Goal: Task Accomplishment & Management: Manage account settings

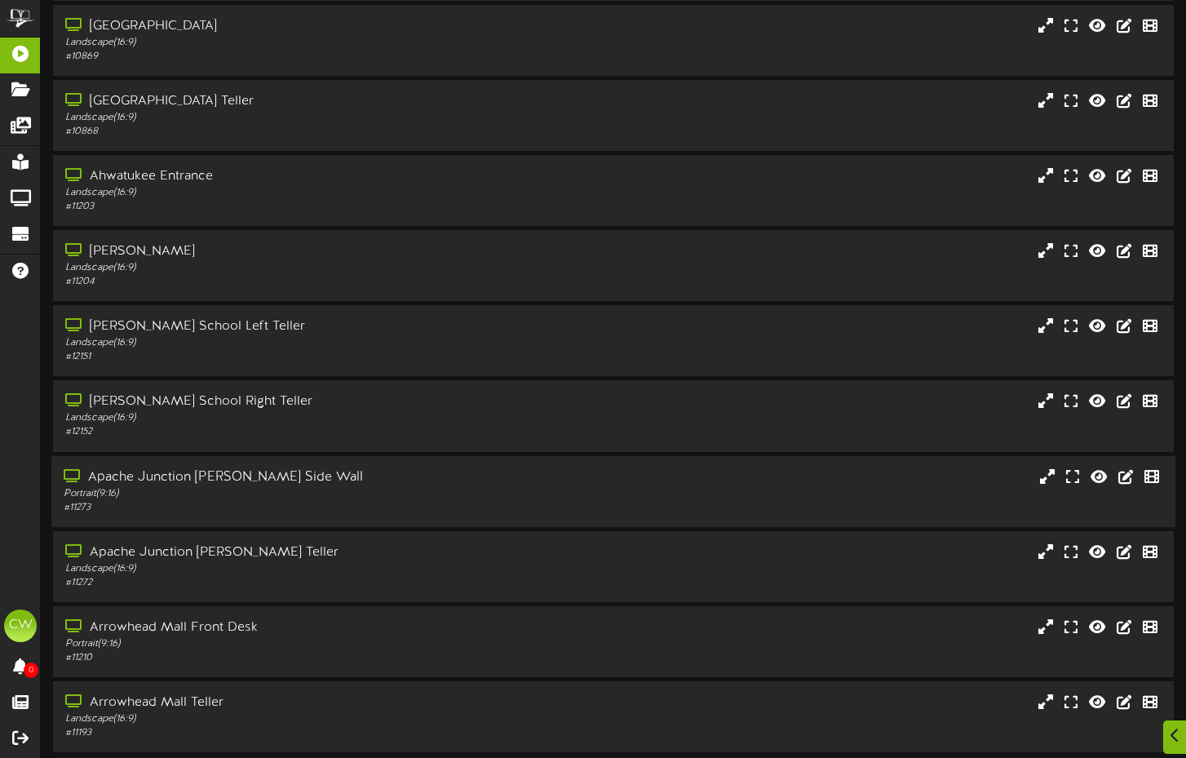
scroll to position [130, 0]
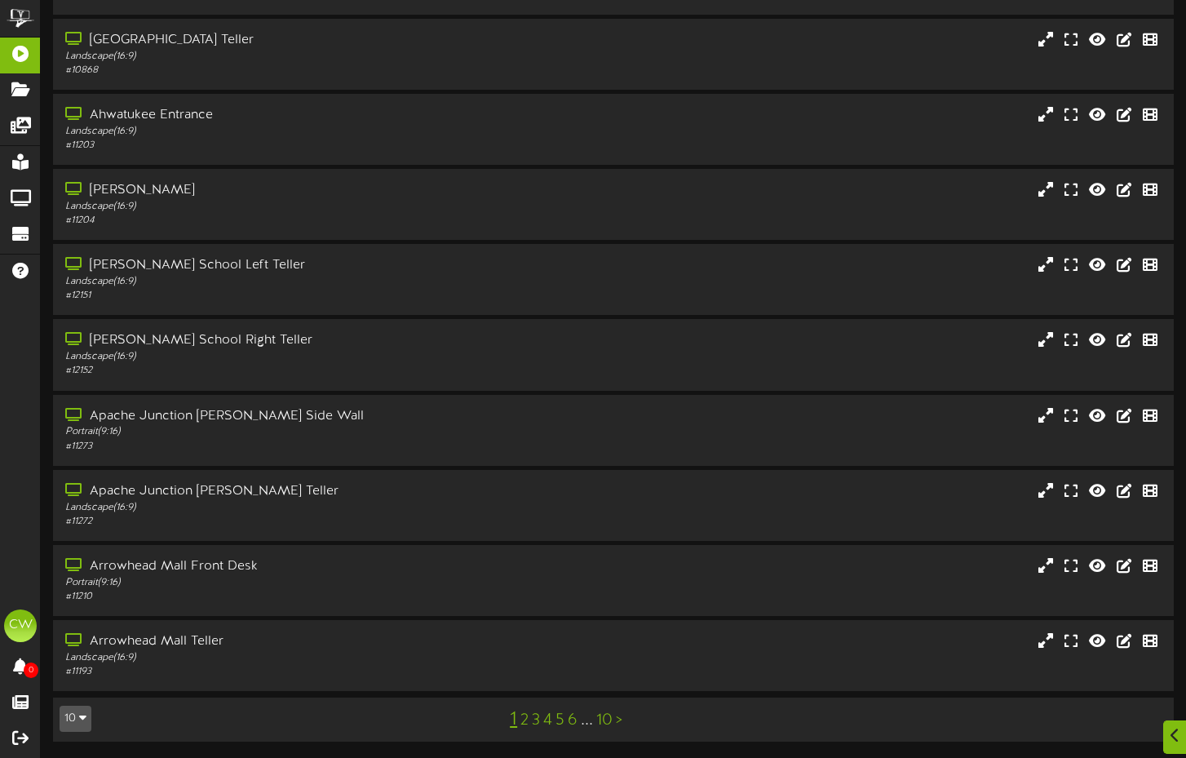
click at [69, 716] on button "10" at bounding box center [76, 719] width 32 height 26
click at [81, 691] on div "100" at bounding box center [75, 687] width 31 height 24
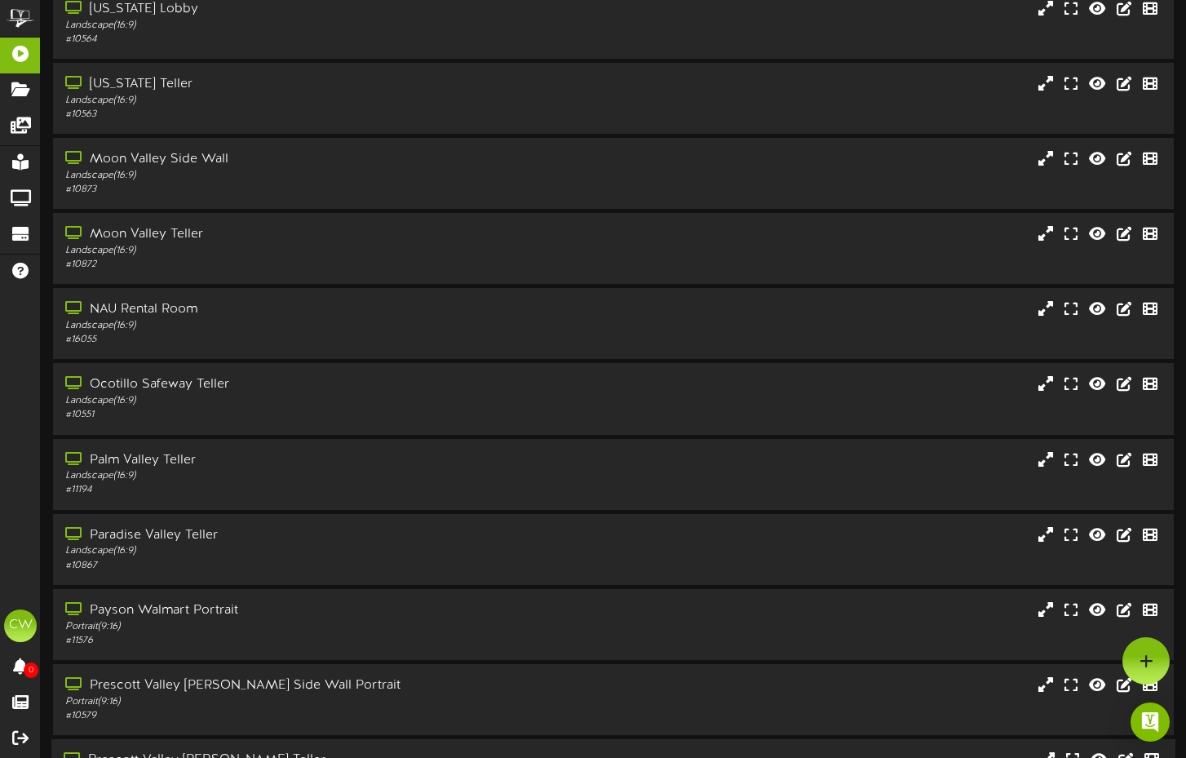
scroll to position [3518, 0]
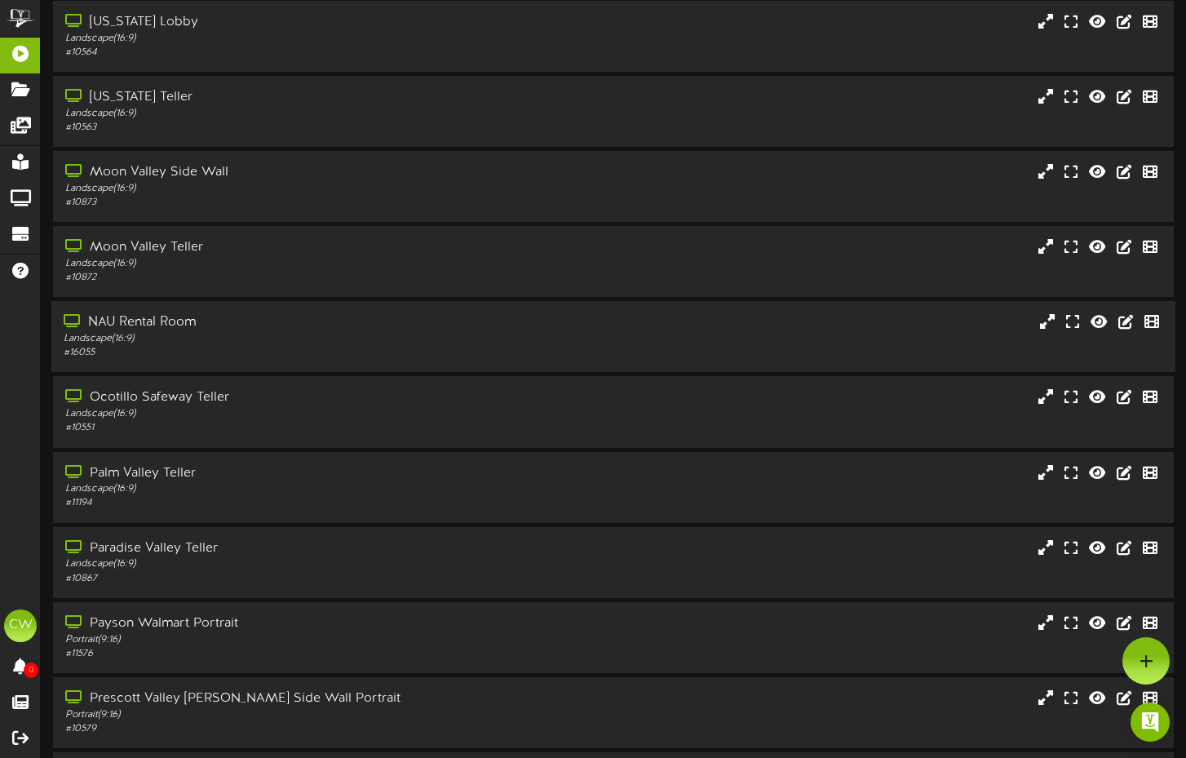
click at [228, 345] on div "Landscape ( 16:9 )" at bounding box center [286, 339] width 444 height 14
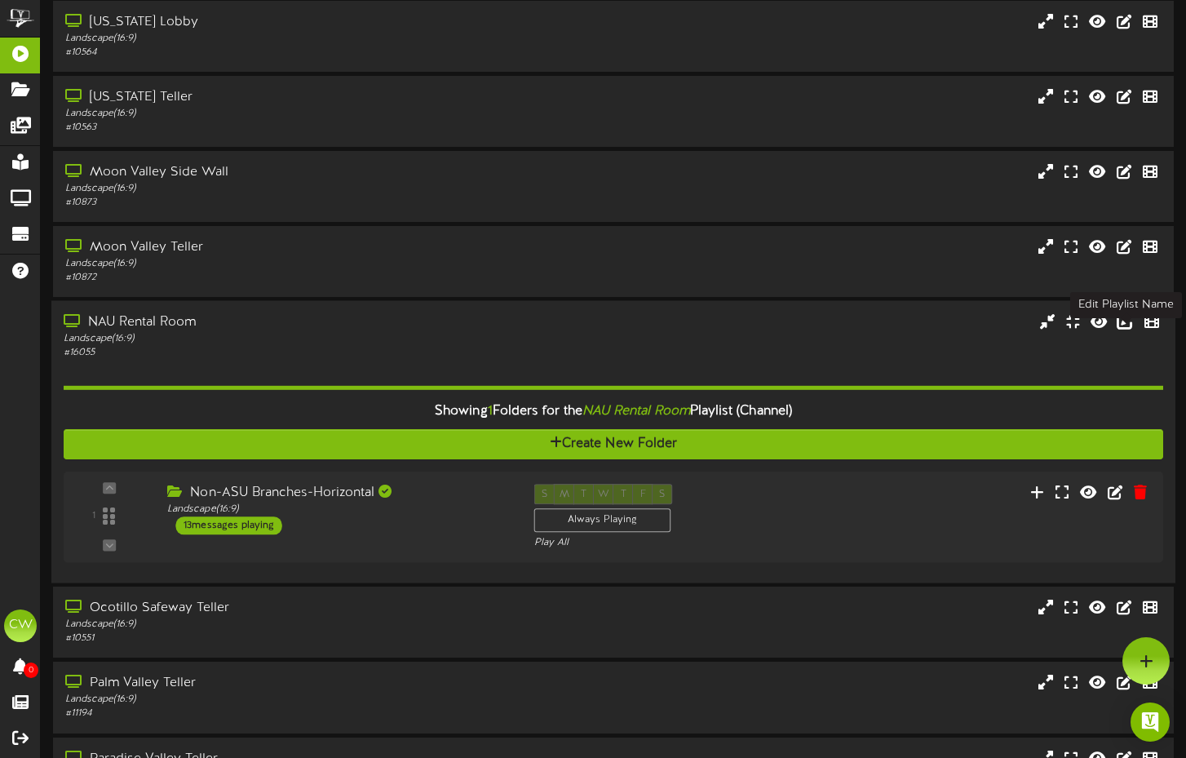
click at [1126, 330] on icon at bounding box center [1126, 321] width 18 height 18
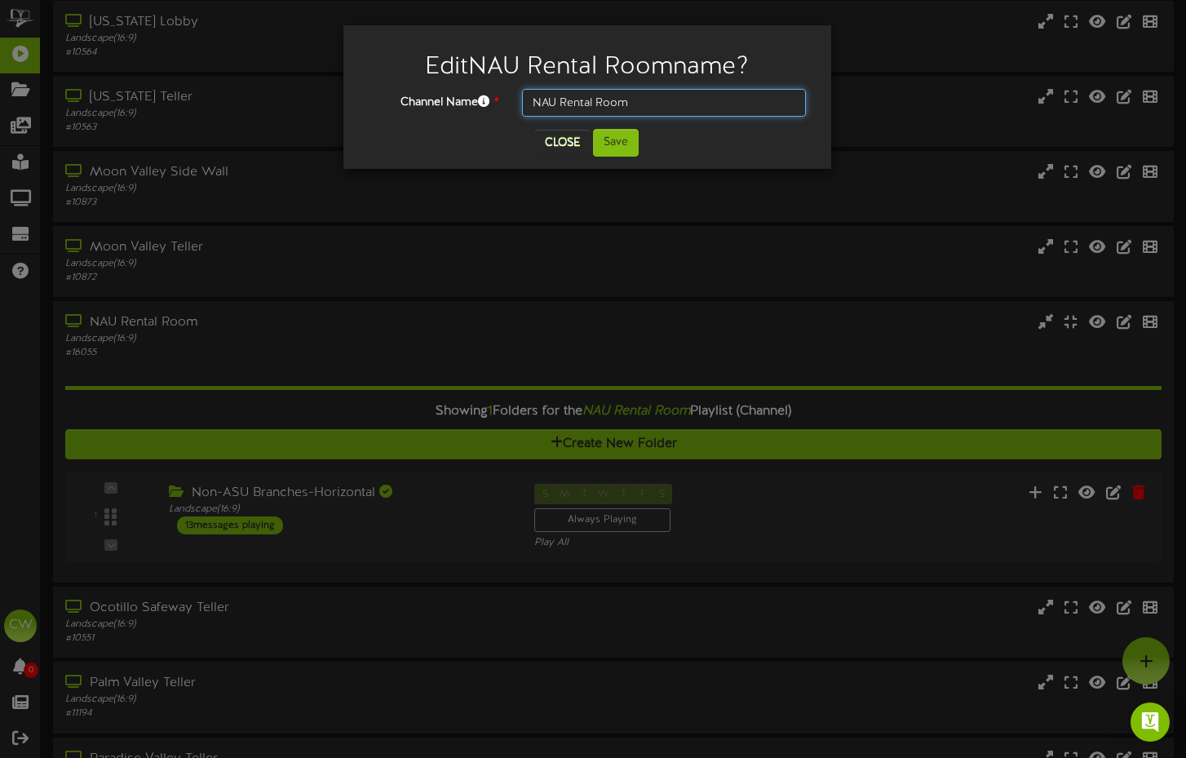
drag, startPoint x: 649, startPoint y: 108, endPoint x: 561, endPoint y: 104, distance: 88.2
click at [561, 104] on input "NAU Rental Room" at bounding box center [664, 103] width 285 height 28
type input "[GEOGRAPHIC_DATA]"
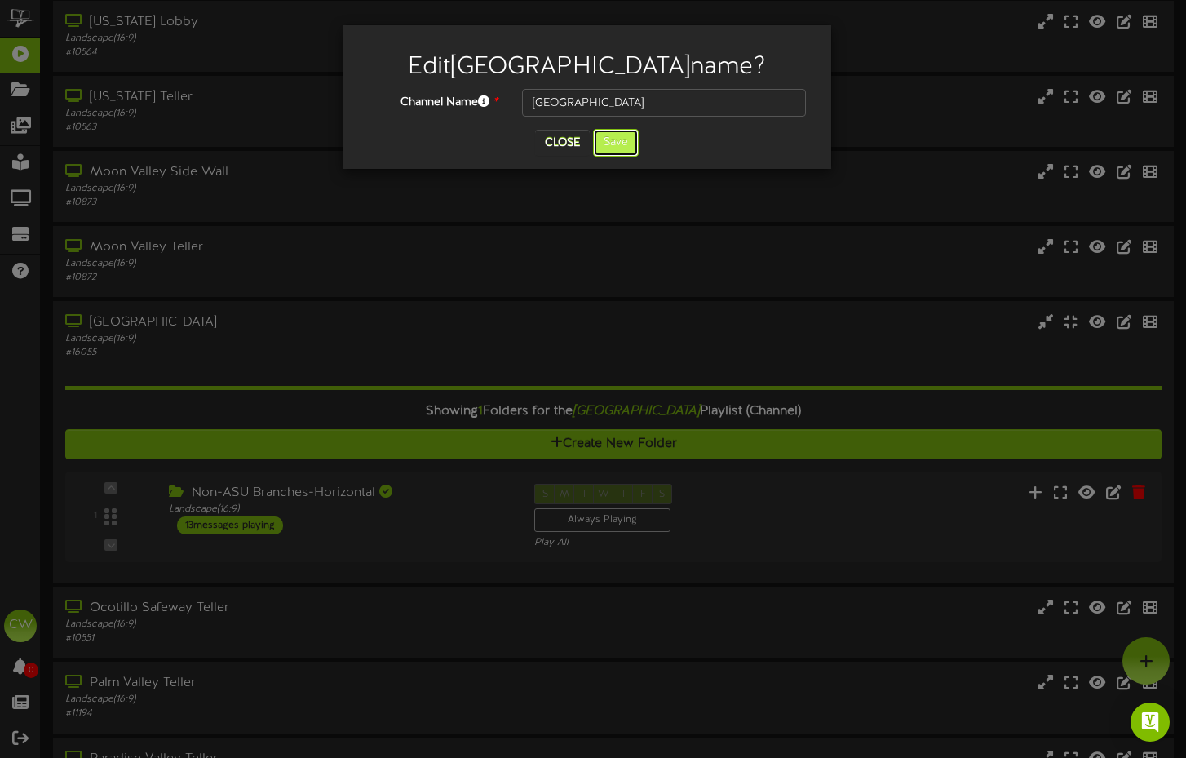
click at [610, 144] on button "Save" at bounding box center [616, 143] width 46 height 28
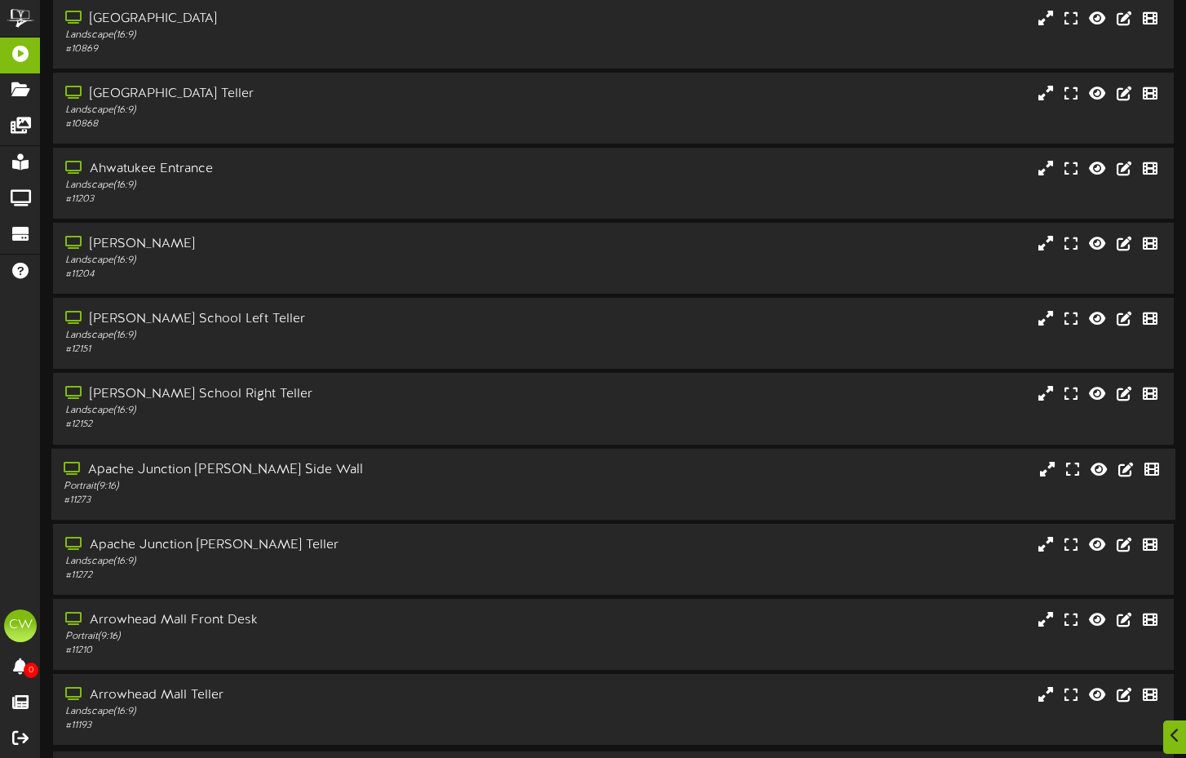
scroll to position [130, 0]
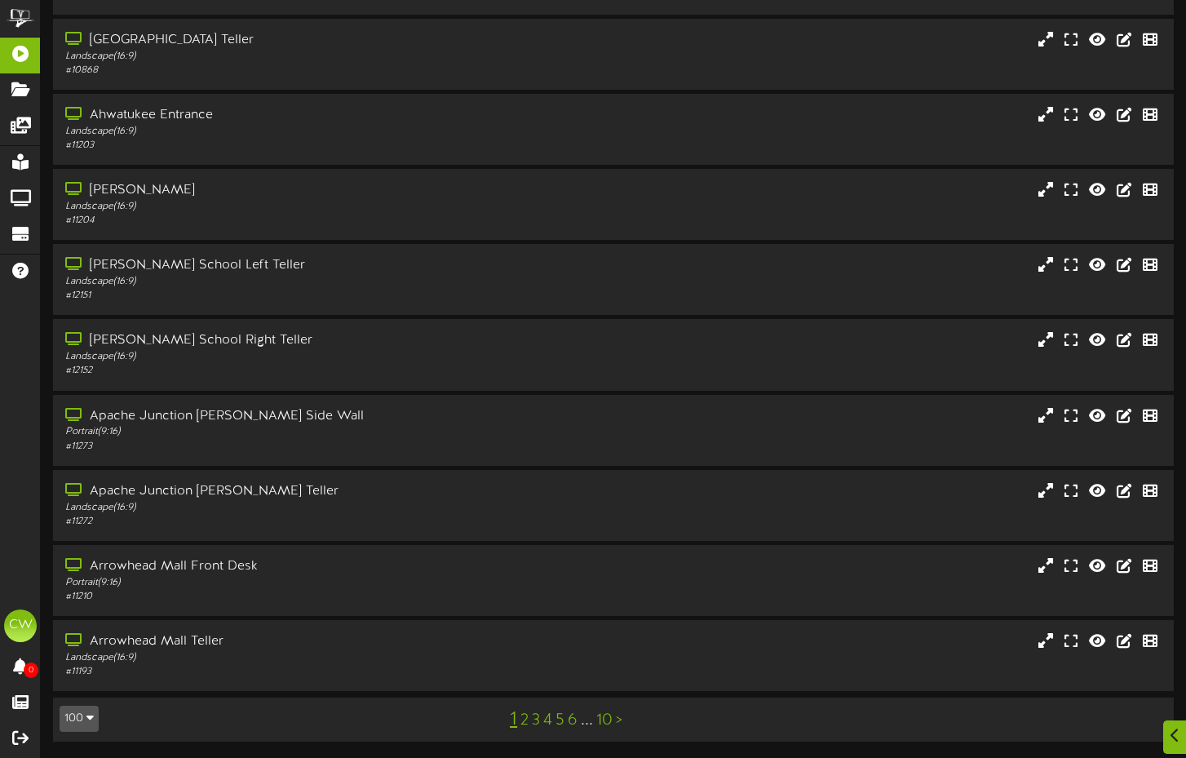
click at [95, 706] on td "100 5 10 25 50 100 1 2 3 4 5 6 ... 10 >" at bounding box center [613, 720] width 1121 height 44
click at [90, 717] on icon "button" at bounding box center [89, 716] width 7 height 11
click at [78, 674] on div "50" at bounding box center [75, 662] width 31 height 24
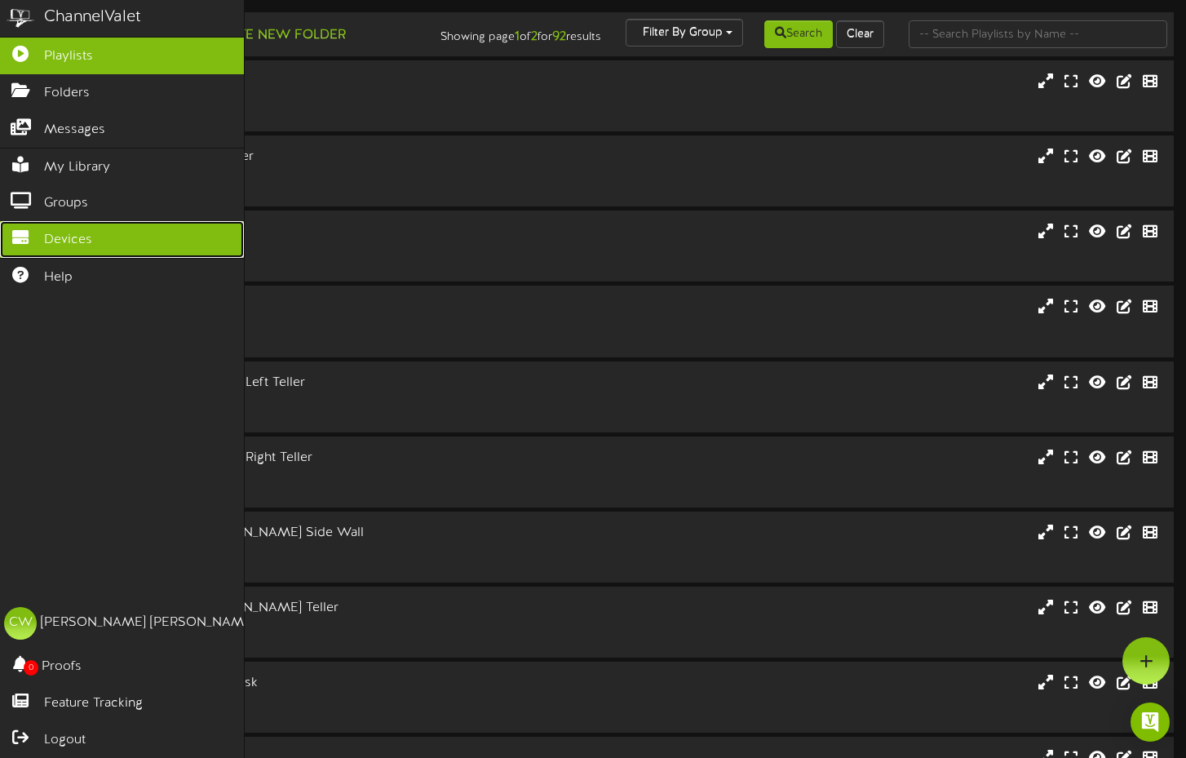
click at [74, 231] on span "Devices" at bounding box center [68, 240] width 48 height 19
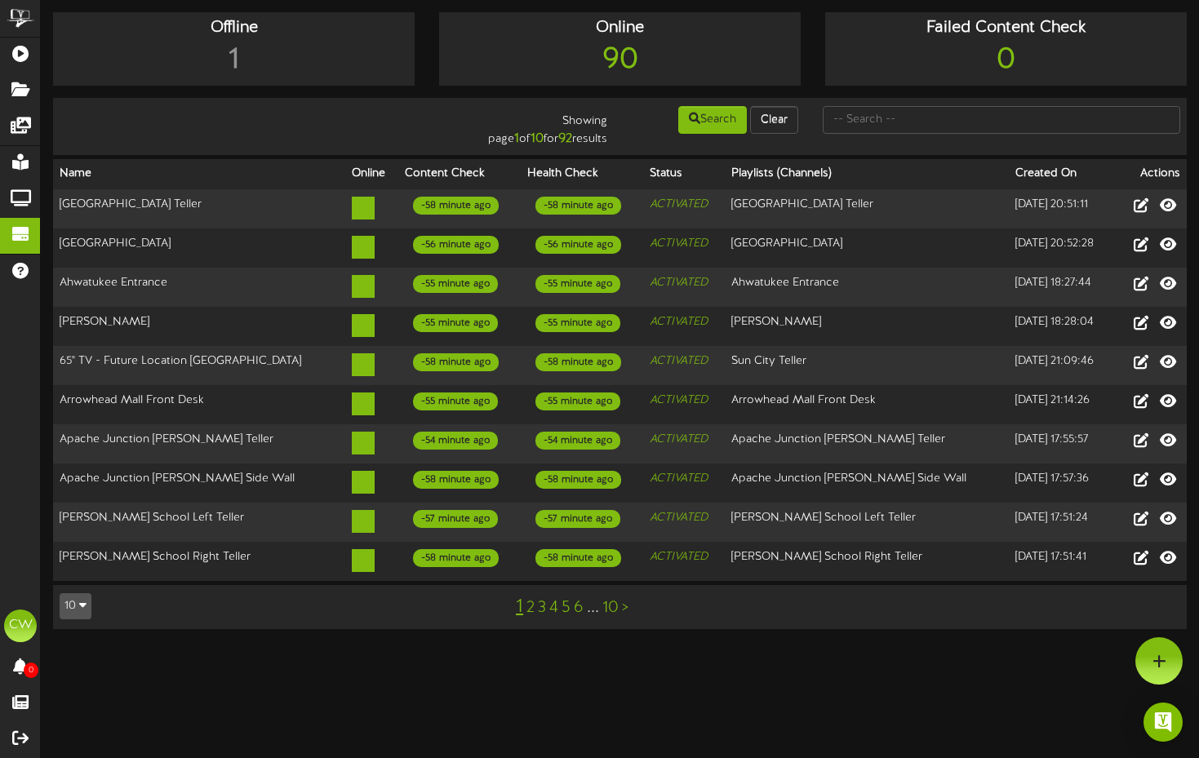
drag, startPoint x: 587, startPoint y: 679, endPoint x: 370, endPoint y: 643, distance: 220.0
click at [583, 645] on html "ChannelValet Playlists Folders Messages My Library Groups Devices Help CW [PERS…" at bounding box center [599, 322] width 1199 height 645
click at [71, 593] on button "10" at bounding box center [76, 606] width 32 height 26
click at [63, 565] on div "100" at bounding box center [75, 574] width 31 height 24
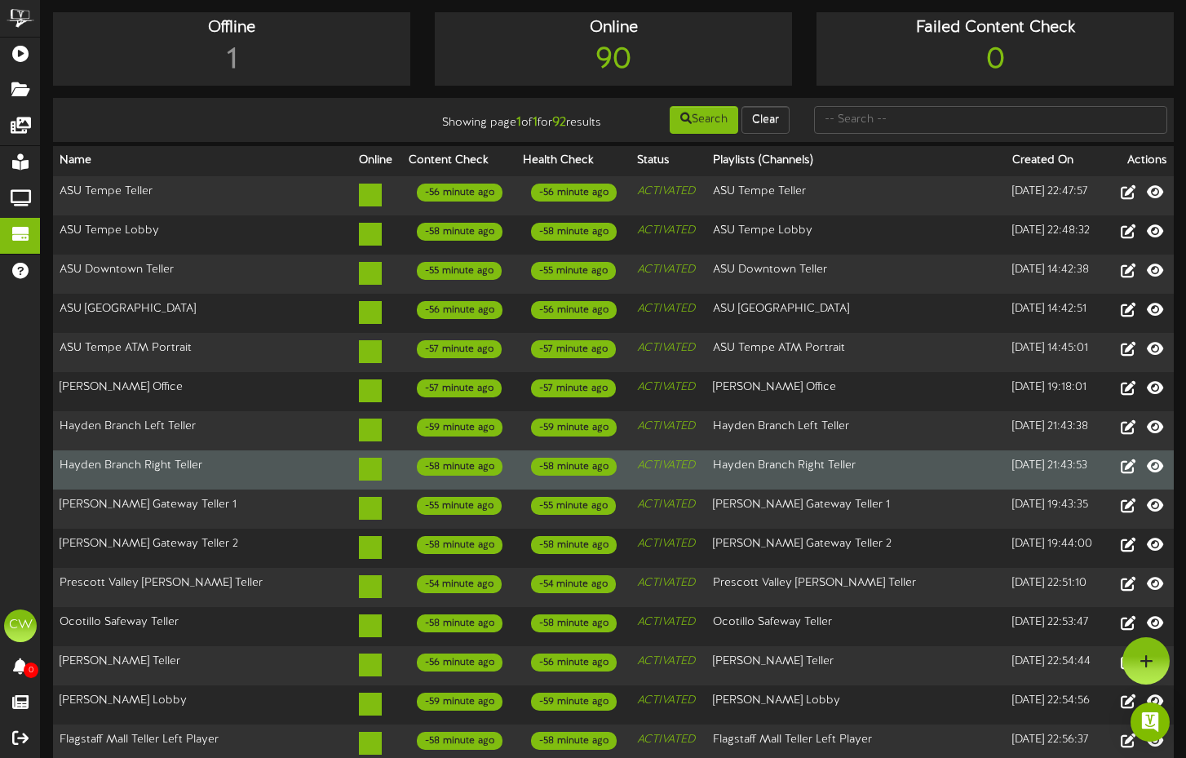
click at [867, 453] on td "Hayden Branch Right Teller" at bounding box center [856, 469] width 299 height 39
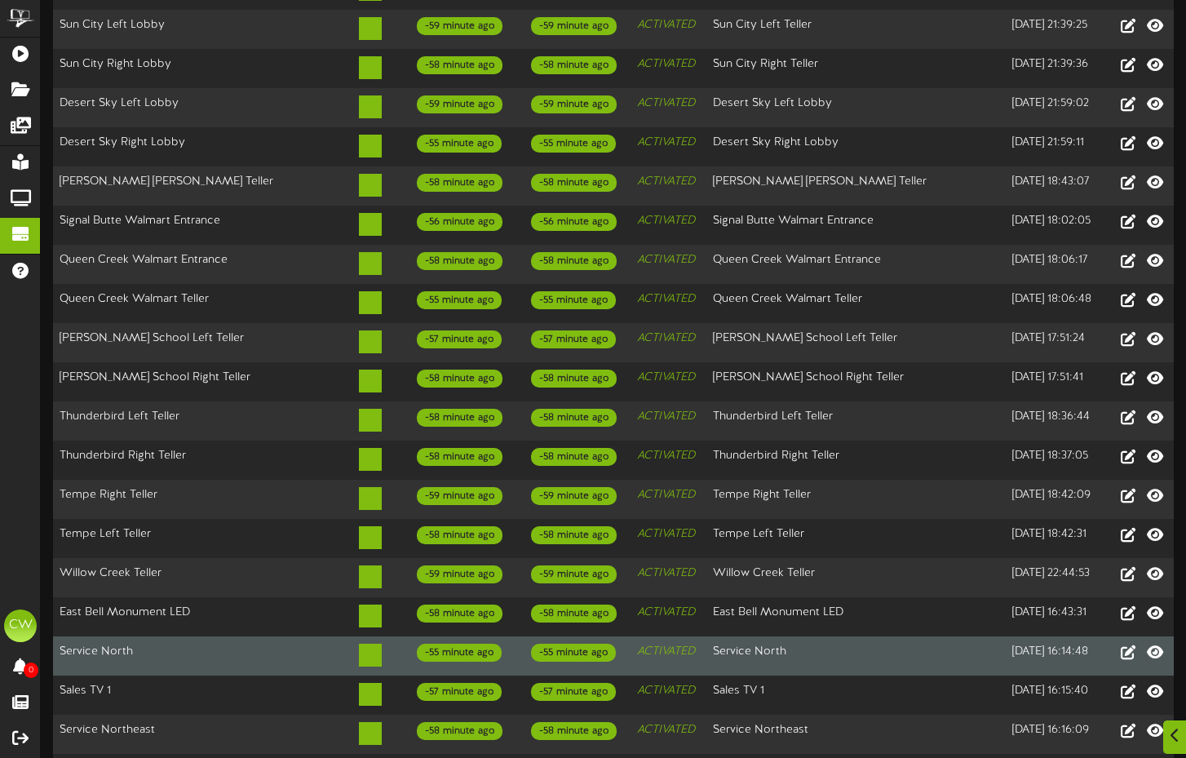
scroll to position [2947, 0]
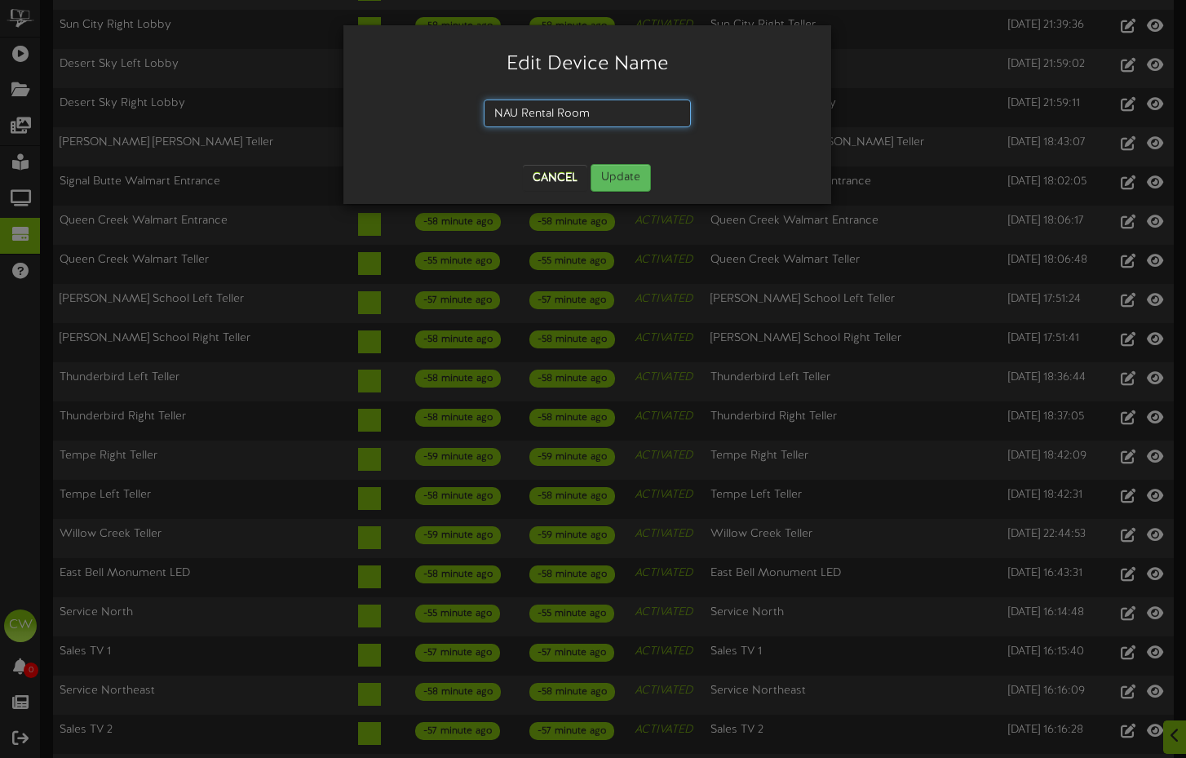
drag, startPoint x: 605, startPoint y: 117, endPoint x: 525, endPoint y: 109, distance: 79.7
click at [525, 109] on input "NAU Rental Room" at bounding box center [587, 114] width 207 height 28
type input "[GEOGRAPHIC_DATA]"
click at [618, 174] on button "Update" at bounding box center [621, 178] width 60 height 28
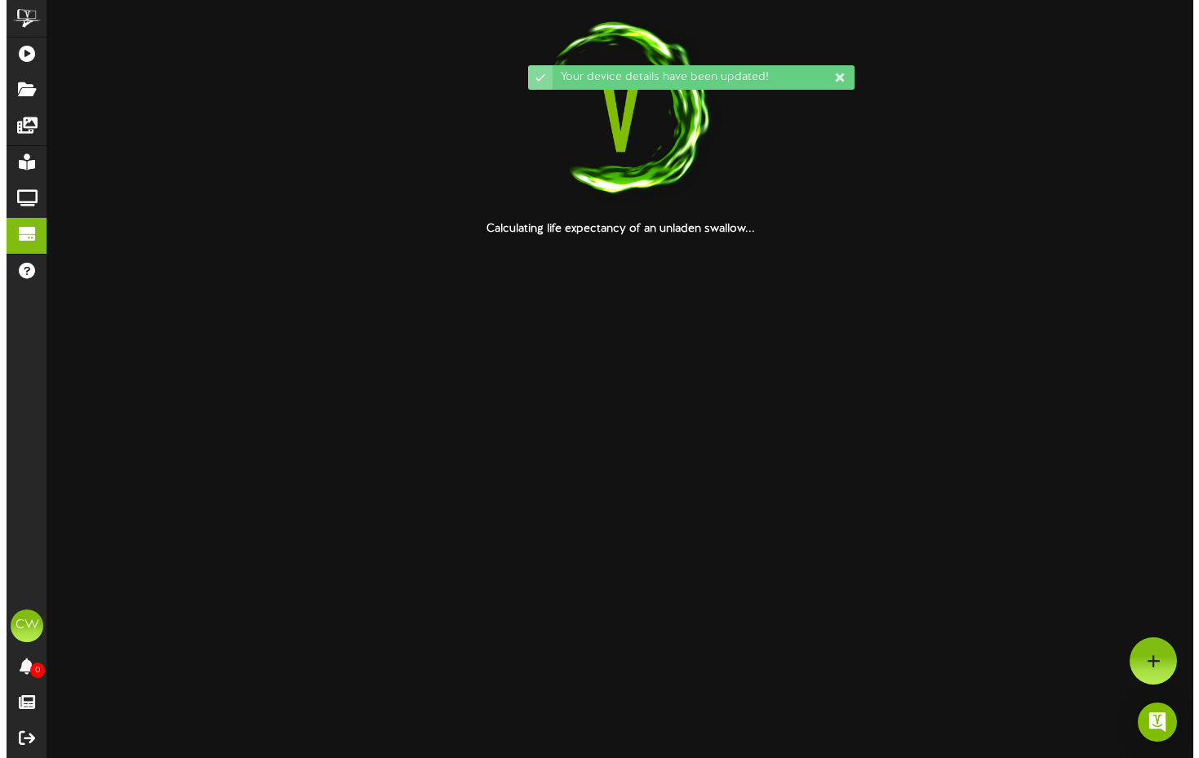
scroll to position [0, 0]
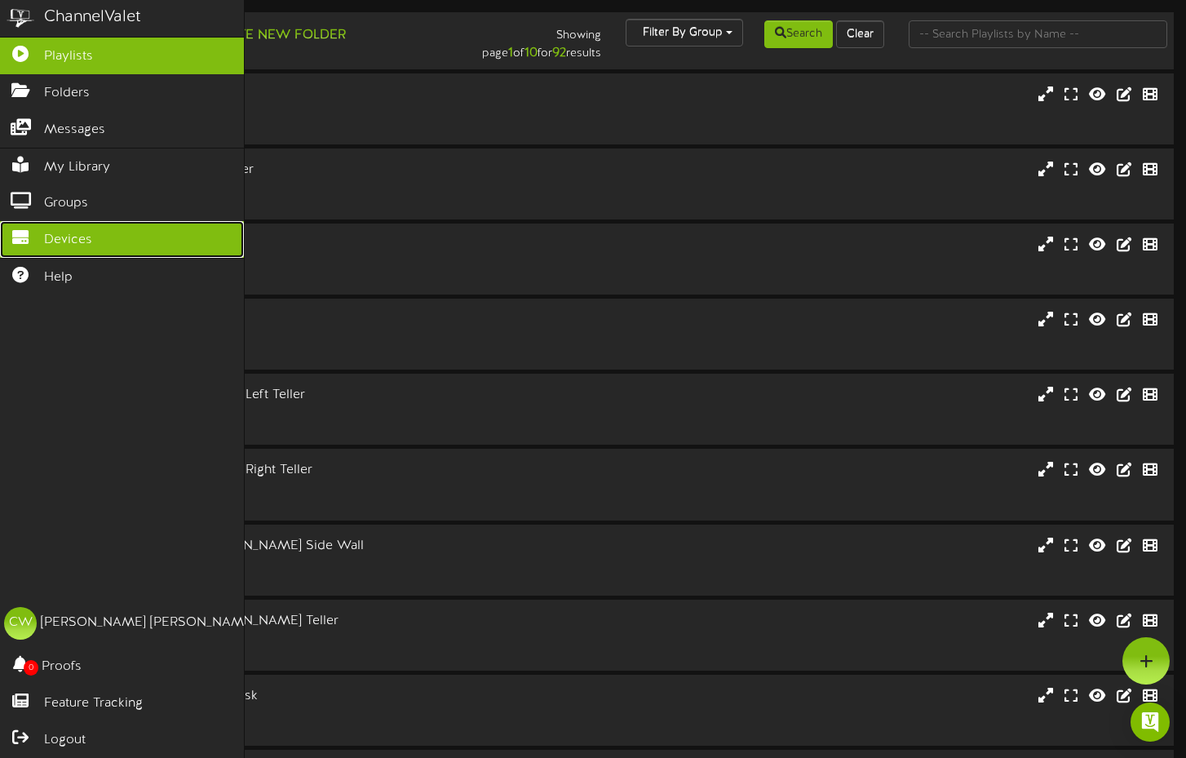
click at [47, 237] on span "Devices" at bounding box center [68, 240] width 48 height 19
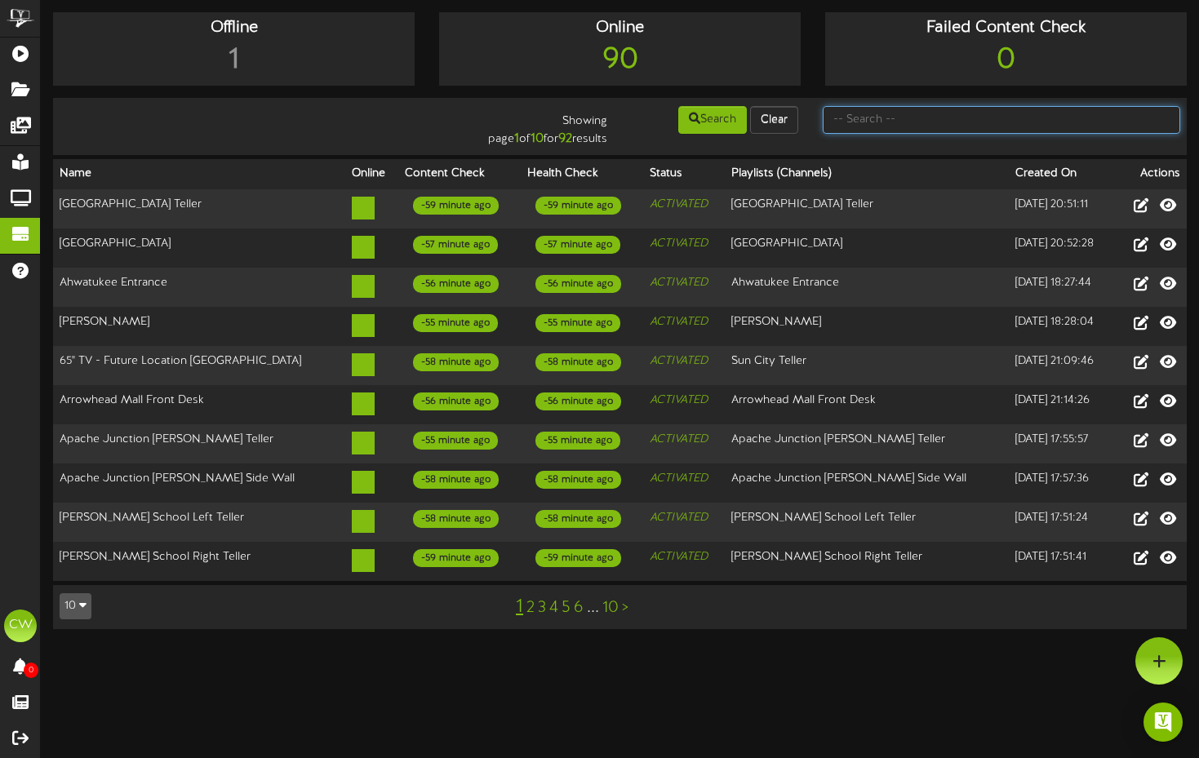
drag, startPoint x: 960, startPoint y: 118, endPoint x: 973, endPoint y: 115, distance: 13.5
click at [973, 115] on input "text" at bounding box center [1000, 120] width 357 height 28
type input "nau"
